Goal: Information Seeking & Learning: Find specific fact

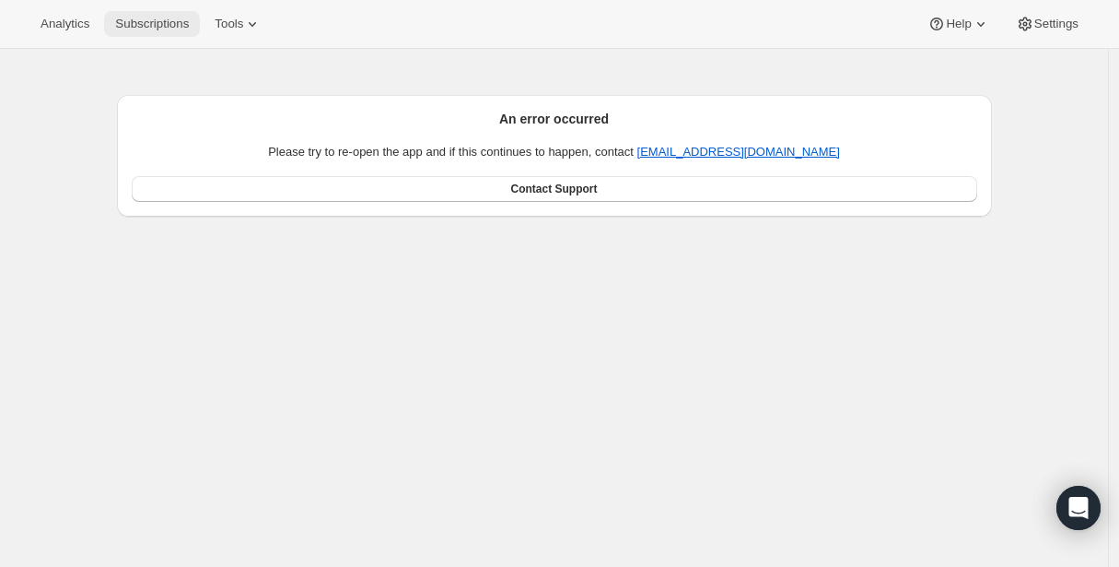
click at [135, 23] on span "Subscriptions" at bounding box center [152, 24] width 74 height 15
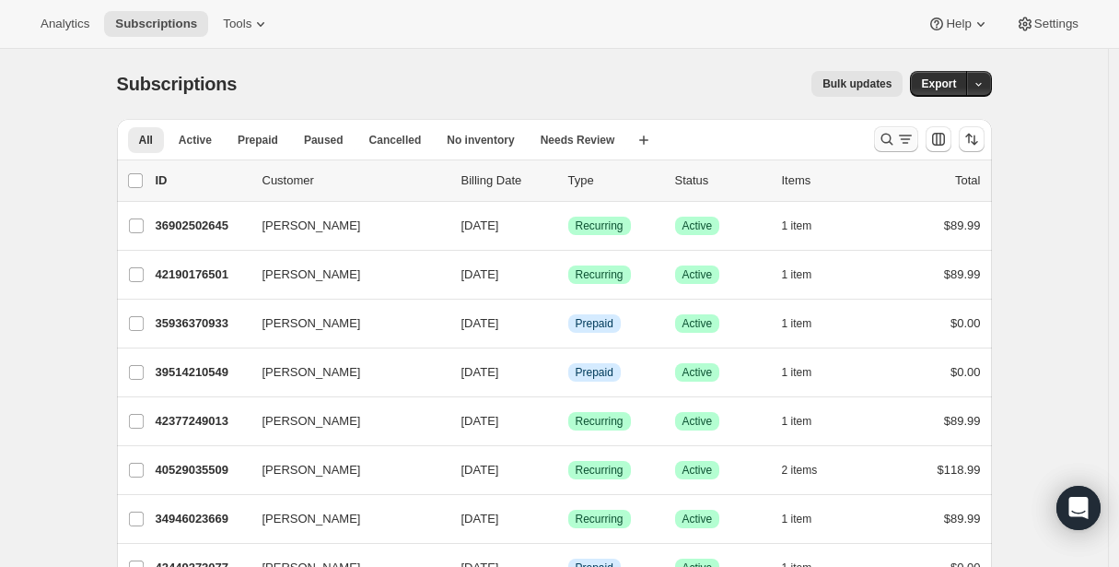
click at [893, 136] on icon "Search and filter results" at bounding box center [887, 139] width 18 height 18
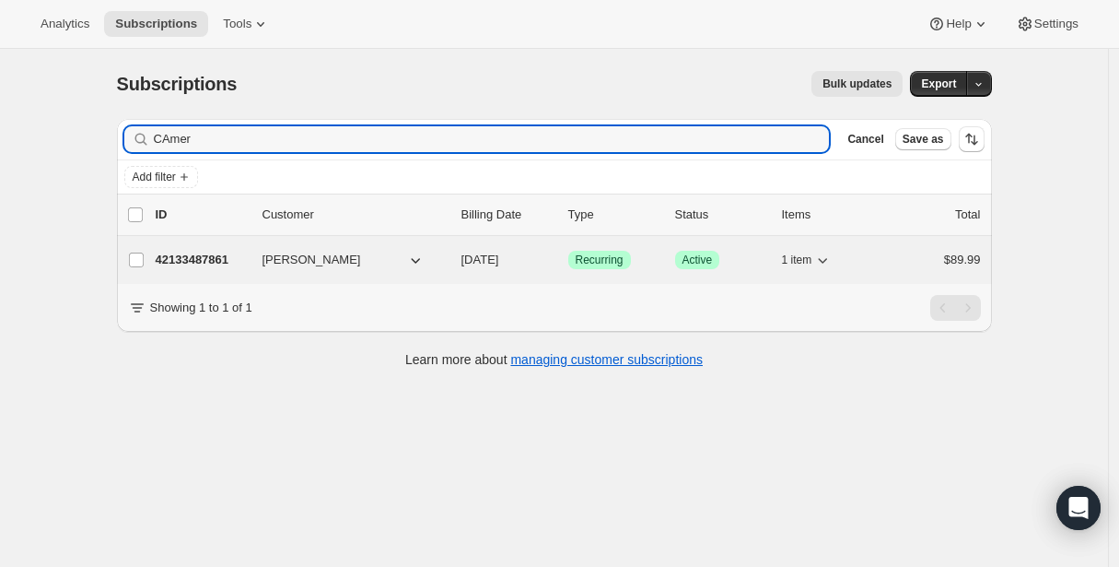
type input "CAmer"
click at [202, 260] on p "42133487861" at bounding box center [202, 260] width 92 height 18
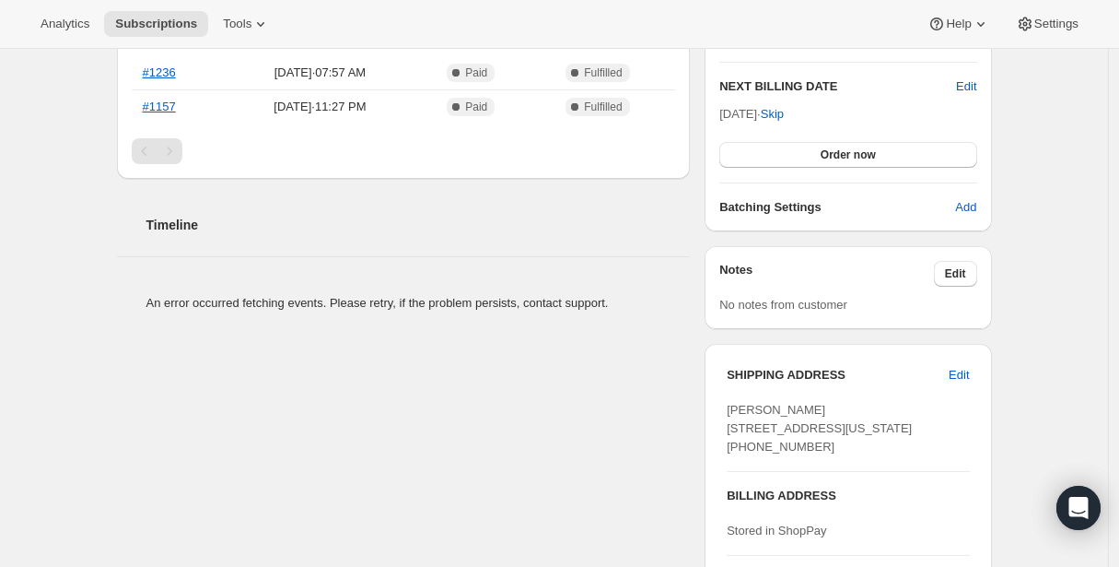
scroll to position [460, 0]
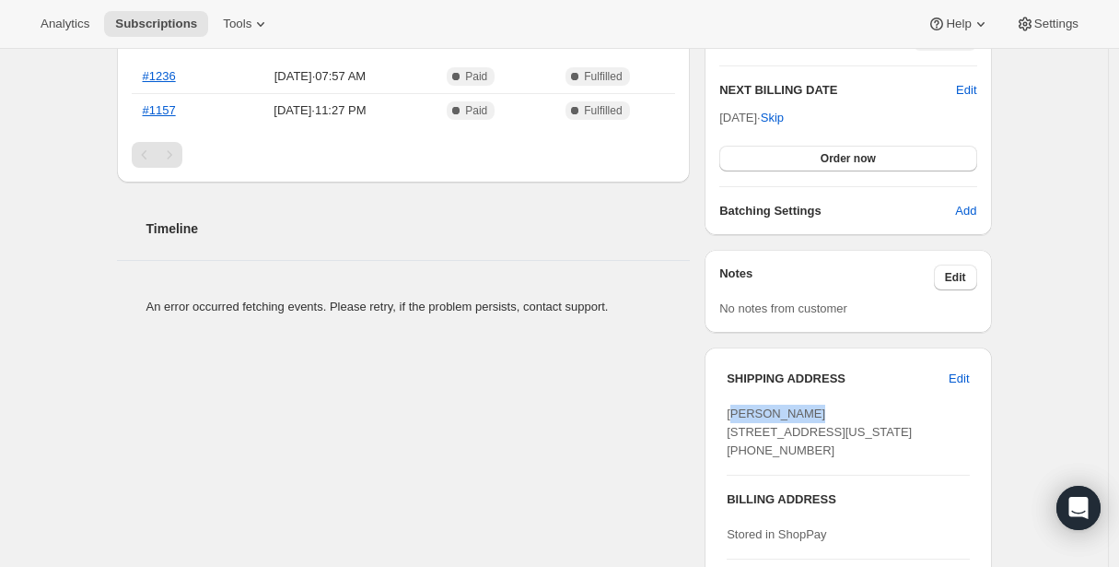
drag, startPoint x: 736, startPoint y: 413, endPoint x: 839, endPoint y: 408, distance: 103.3
click at [839, 408] on div "[PERSON_NAME] [STREET_ADDRESS][US_STATE] [PHONE_NUMBER]" at bounding box center [848, 431] width 242 height 55
drag, startPoint x: 732, startPoint y: 409, endPoint x: 844, endPoint y: 405, distance: 111.5
click at [844, 405] on div "[PERSON_NAME] [STREET_ADDRESS][US_STATE] [PHONE_NUMBER]" at bounding box center [848, 431] width 242 height 55
copy span "[PERSON_NAME]"
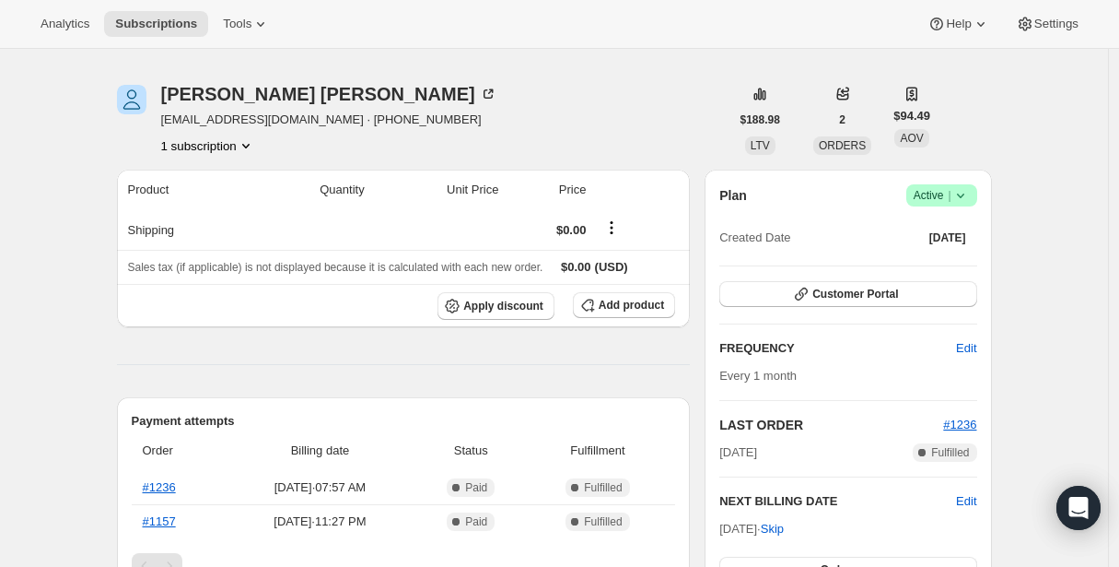
scroll to position [43, 0]
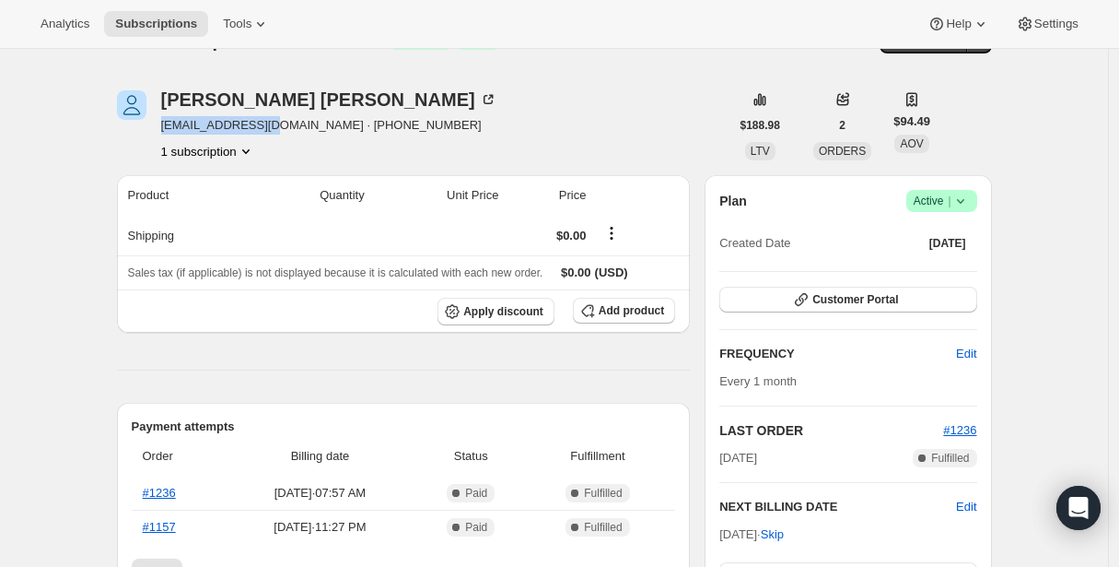
drag, startPoint x: 168, startPoint y: 126, endPoint x: 279, endPoint y: 125, distance: 111.5
click at [279, 125] on span "[EMAIL_ADDRESS][DOMAIN_NAME] · [PHONE_NUMBER]" at bounding box center [329, 125] width 336 height 18
copy span "[EMAIL_ADDRESS][DOMAIN_NAME]"
